Goal: Find specific page/section: Find specific page/section

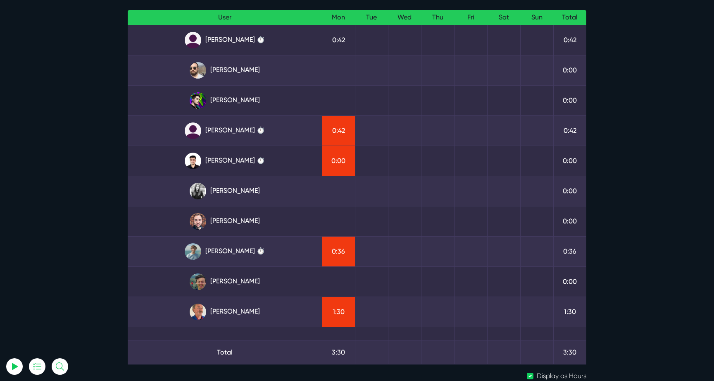
scroll to position [67, 0]
click at [205, 307] on link "[PERSON_NAME]" at bounding box center [224, 311] width 181 height 17
